Goal: Task Accomplishment & Management: Manage account settings

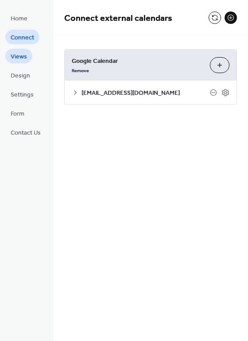
click at [21, 61] on span "Views" at bounding box center [19, 56] width 16 height 9
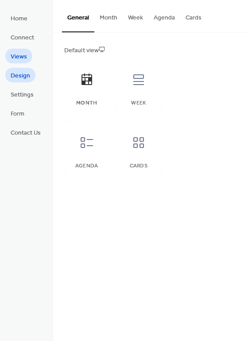
click at [25, 77] on span "Design" at bounding box center [20, 75] width 19 height 9
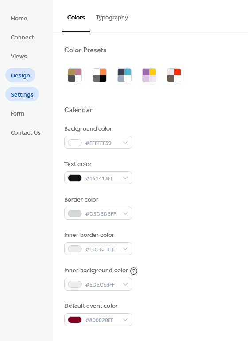
click at [19, 96] on span "Settings" at bounding box center [22, 94] width 23 height 9
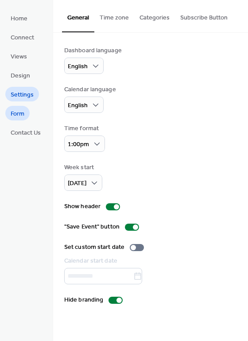
click at [21, 112] on span "Form" at bounding box center [18, 113] width 14 height 9
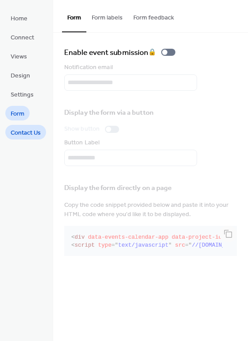
click at [23, 132] on span "Contact Us" at bounding box center [26, 132] width 30 height 9
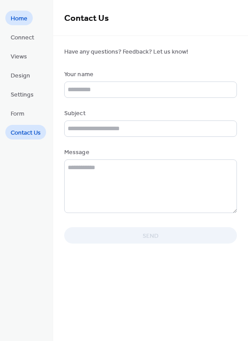
click at [14, 16] on span "Home" at bounding box center [19, 18] width 17 height 9
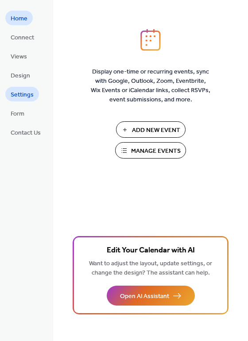
click at [24, 90] on span "Settings" at bounding box center [22, 94] width 23 height 9
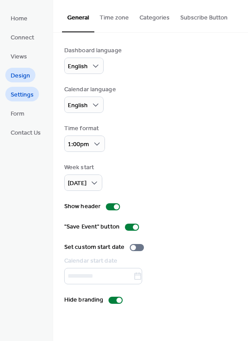
click at [17, 75] on span "Design" at bounding box center [20, 75] width 19 height 9
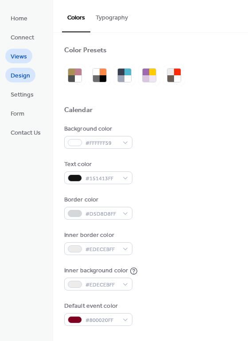
click at [12, 58] on span "Views" at bounding box center [19, 56] width 16 height 9
